Goal: Information Seeking & Learning: Learn about a topic

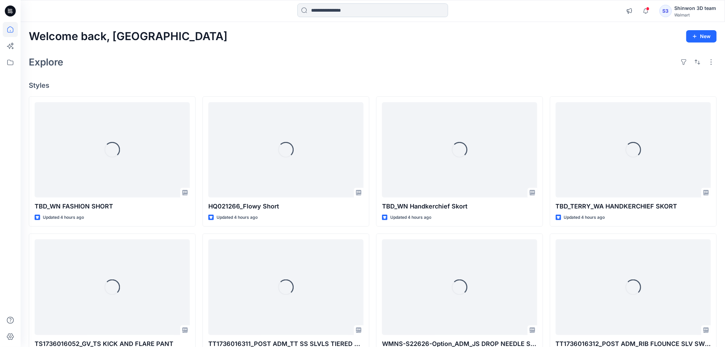
click at [385, 12] on input at bounding box center [372, 10] width 151 height 14
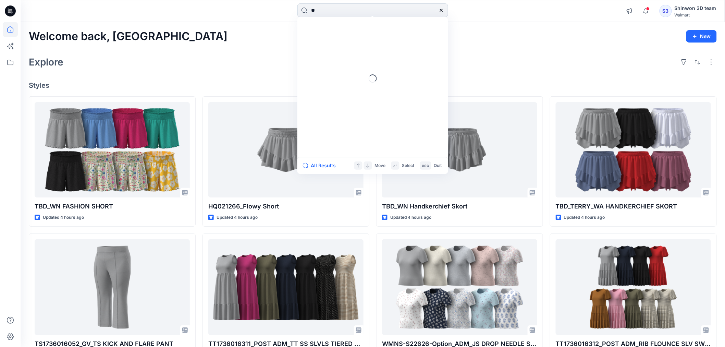
type input "*"
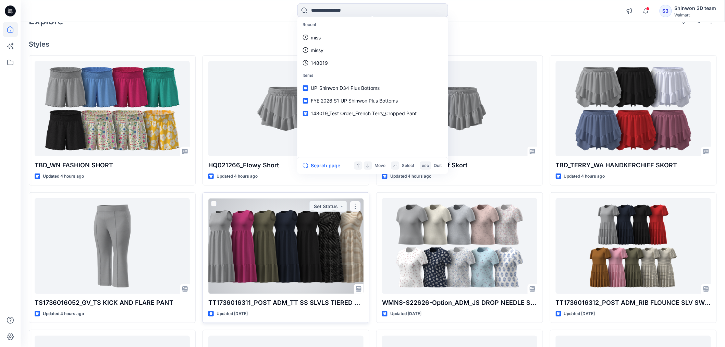
scroll to position [114, 0]
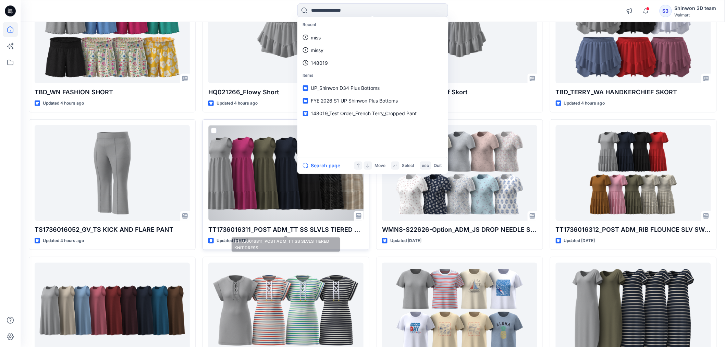
click at [288, 228] on p "TT1736016311_POST ADM_TT SS SLVLS TIERED KNIT DRESS" at bounding box center [285, 230] width 155 height 10
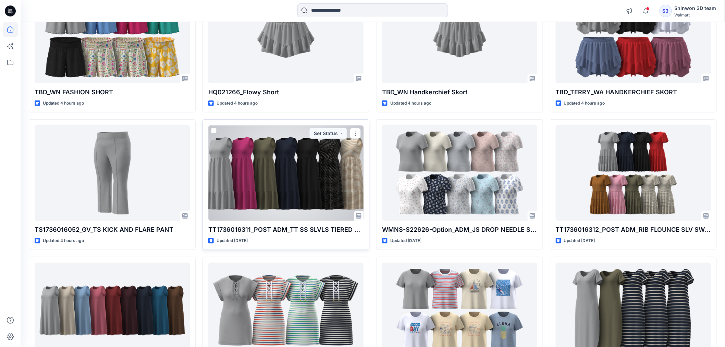
click at [291, 207] on div at bounding box center [285, 172] width 155 height 95
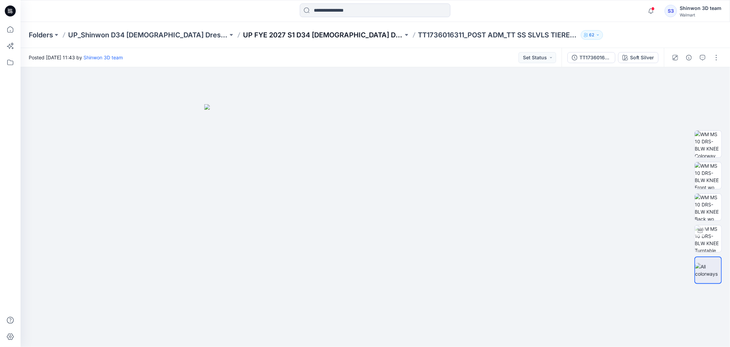
click at [272, 35] on p "UP FYE 2027 S1 D34 [DEMOGRAPHIC_DATA] Dresses" at bounding box center [323, 35] width 160 height 10
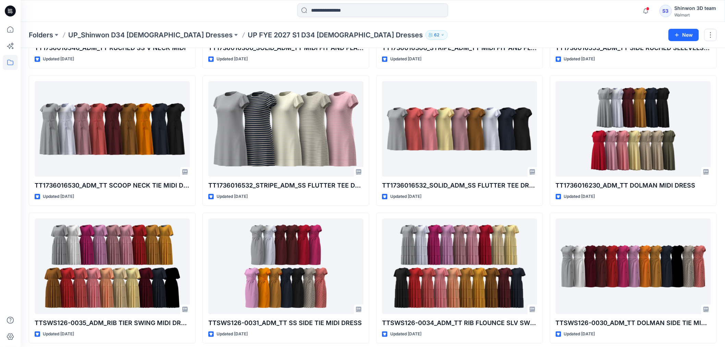
scroll to position [389, 0]
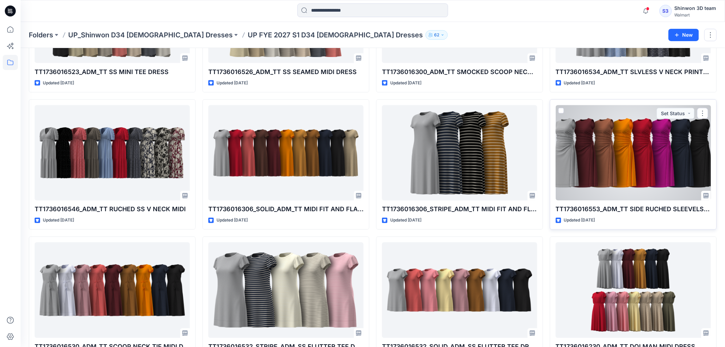
click at [630, 151] on div at bounding box center [632, 152] width 155 height 95
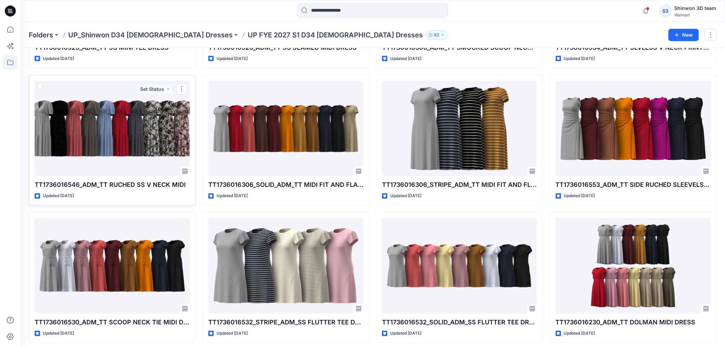
scroll to position [466, 0]
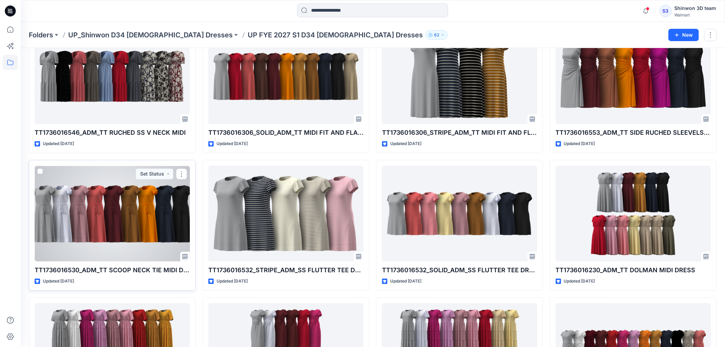
click at [84, 202] on div at bounding box center [112, 213] width 155 height 95
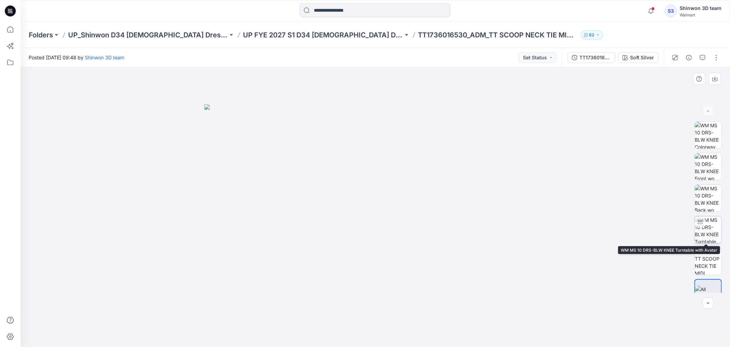
click at [708, 230] on img at bounding box center [708, 229] width 27 height 27
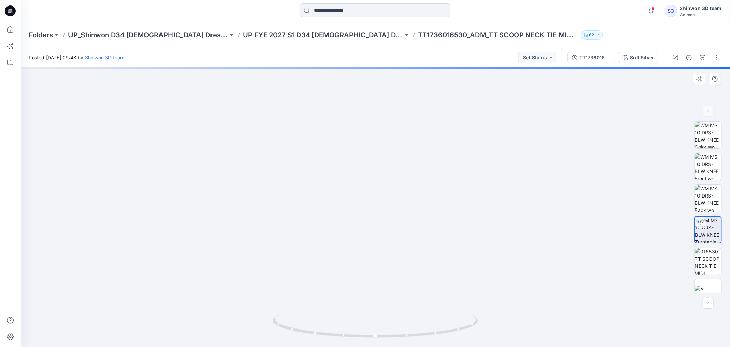
drag, startPoint x: 348, startPoint y: 191, endPoint x: 381, endPoint y: 196, distance: 33.2
click at [381, 196] on img at bounding box center [375, 161] width 473 height 372
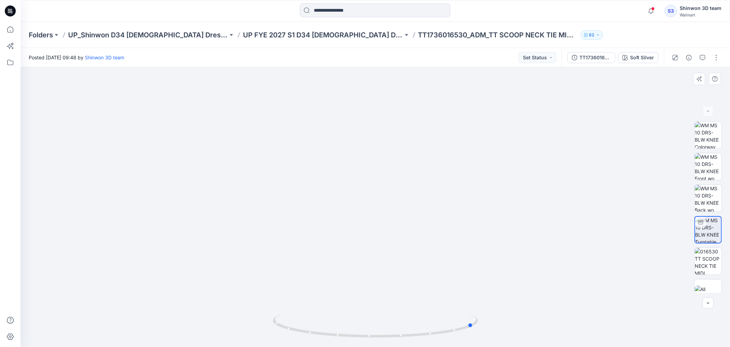
drag, startPoint x: 377, startPoint y: 337, endPoint x: 270, endPoint y: 326, distance: 107.3
click at [270, 326] on div at bounding box center [376, 206] width 710 height 279
drag, startPoint x: 350, startPoint y: 337, endPoint x: 290, endPoint y: 334, distance: 60.3
click at [290, 334] on icon at bounding box center [376, 326] width 207 height 26
click at [469, 56] on div "Posted [DATE] 09:48 by Shinwon 3D team Set Status" at bounding box center [291, 57] width 541 height 19
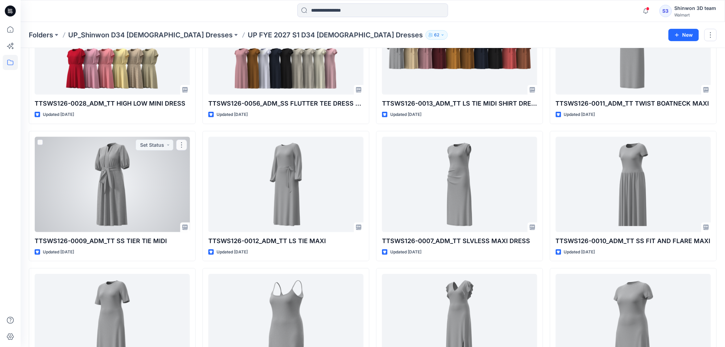
scroll to position [1182, 0]
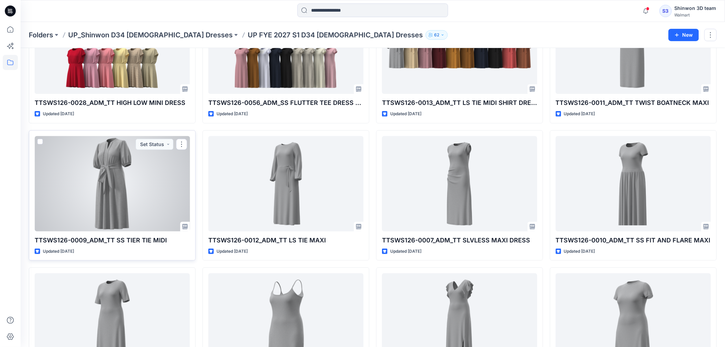
click at [111, 185] on div at bounding box center [112, 183] width 155 height 95
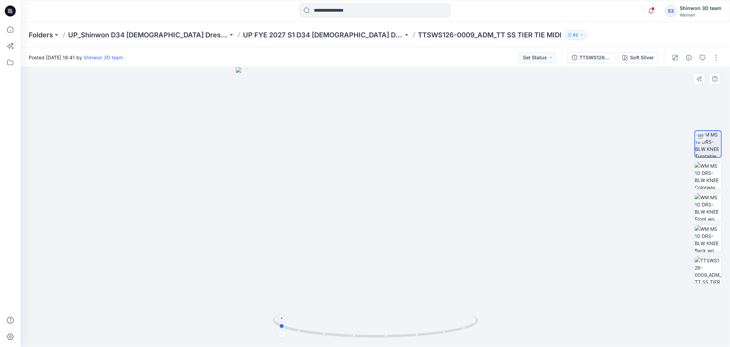
drag, startPoint x: 380, startPoint y: 337, endPoint x: 283, endPoint y: 328, distance: 97.3
click at [283, 328] on icon at bounding box center [376, 326] width 207 height 26
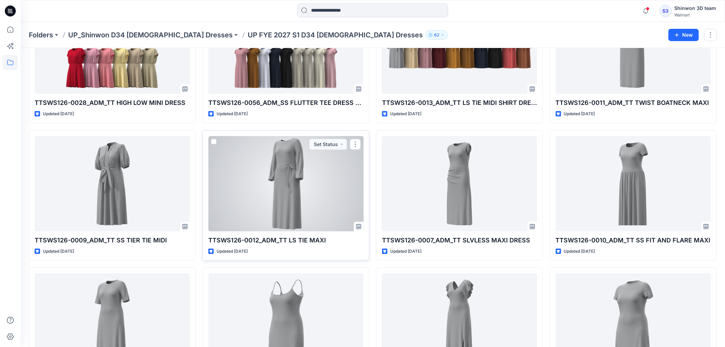
scroll to position [1220, 0]
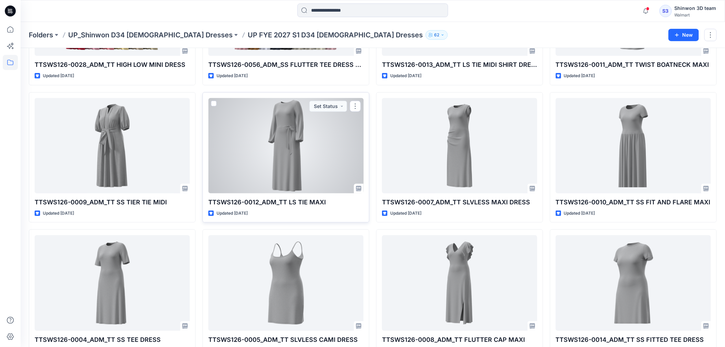
click at [306, 150] on div at bounding box center [285, 145] width 155 height 95
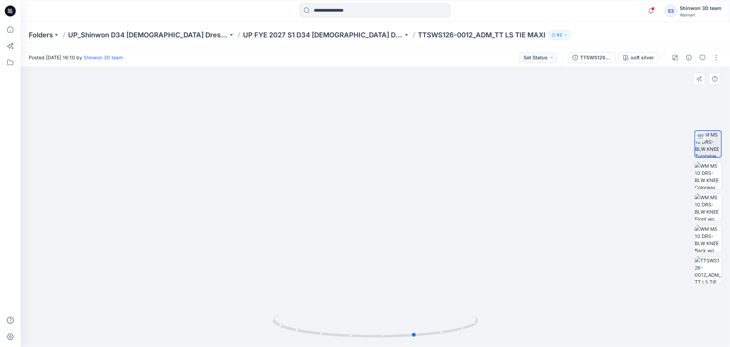
drag, startPoint x: 381, startPoint y: 337, endPoint x: 217, endPoint y: 341, distance: 164.7
click at [217, 342] on div at bounding box center [376, 206] width 710 height 279
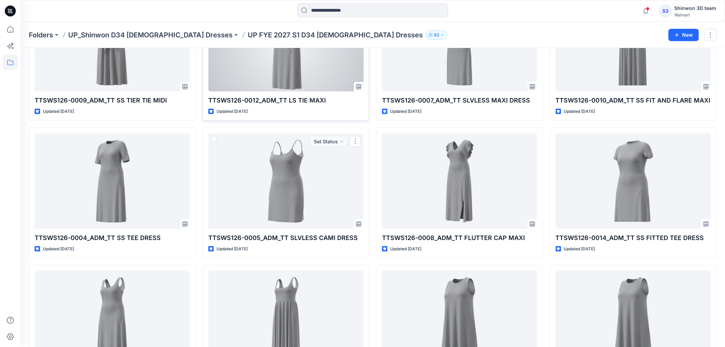
scroll to position [1227, 0]
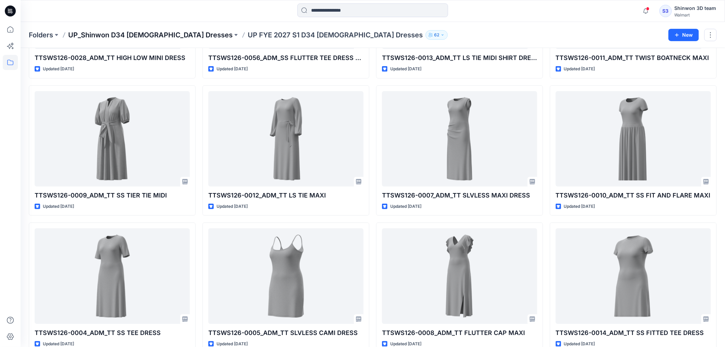
click at [167, 32] on p "UP_Shinwon D34 [DEMOGRAPHIC_DATA] Dresses" at bounding box center [150, 35] width 164 height 10
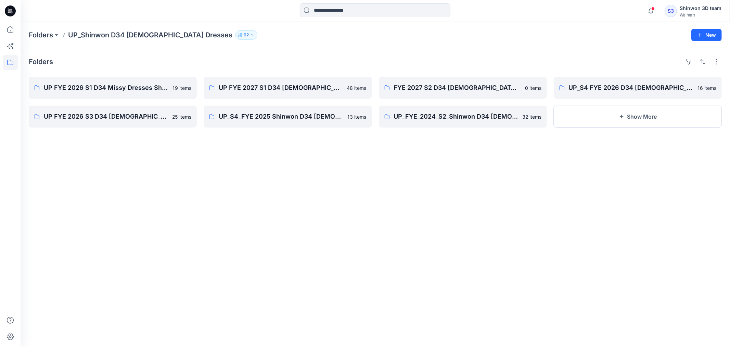
click at [454, 156] on div "Folders UP FYE 2026 S1 D34 Missy Dresses Shinwon 19 items UP FYE 2026 S3 D34 [D…" at bounding box center [376, 197] width 710 height 299
click at [450, 63] on div "Folders" at bounding box center [375, 61] width 693 height 11
click at [463, 84] on p "FYE 2027 S2 D34 [DEMOGRAPHIC_DATA] Dresses - [PERSON_NAME]" at bounding box center [462, 88] width 137 height 10
click at [638, 118] on button "Show More" at bounding box center [638, 116] width 168 height 22
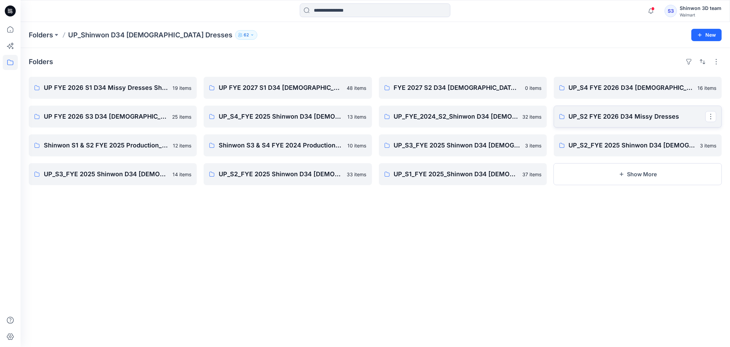
click at [612, 115] on p "UP_S2 FYE 2026 D34 Missy Dresses" at bounding box center [637, 117] width 137 height 10
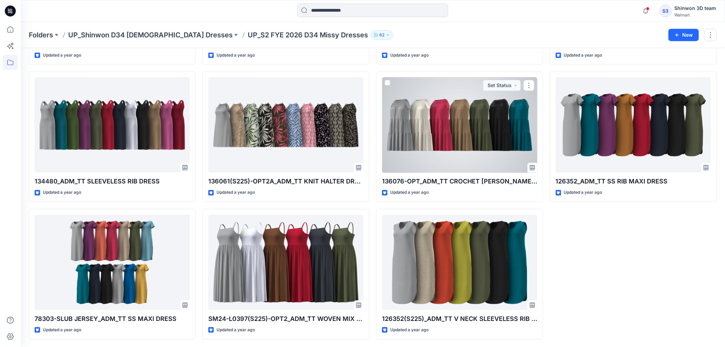
scroll to position [830, 0]
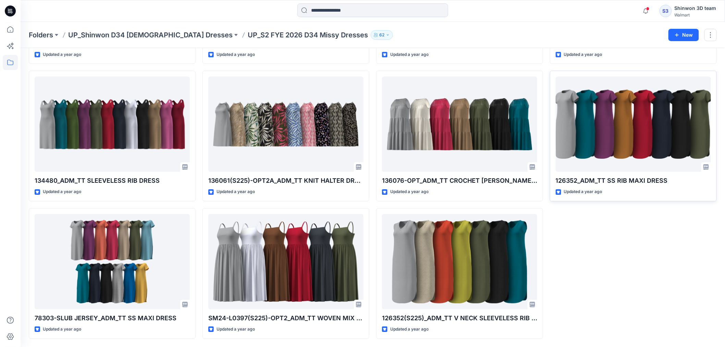
drag, startPoint x: 648, startPoint y: 237, endPoint x: 631, endPoint y: 155, distance: 83.7
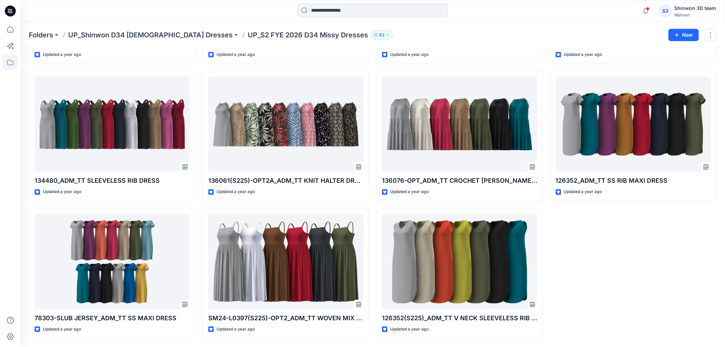
click at [570, 23] on div "Folders UP_Shinwon D34 [DEMOGRAPHIC_DATA] Dresses UP_S2 FYE 2026 D34 Missy Dres…" at bounding box center [373, 35] width 704 height 26
